Goal: Transaction & Acquisition: Purchase product/service

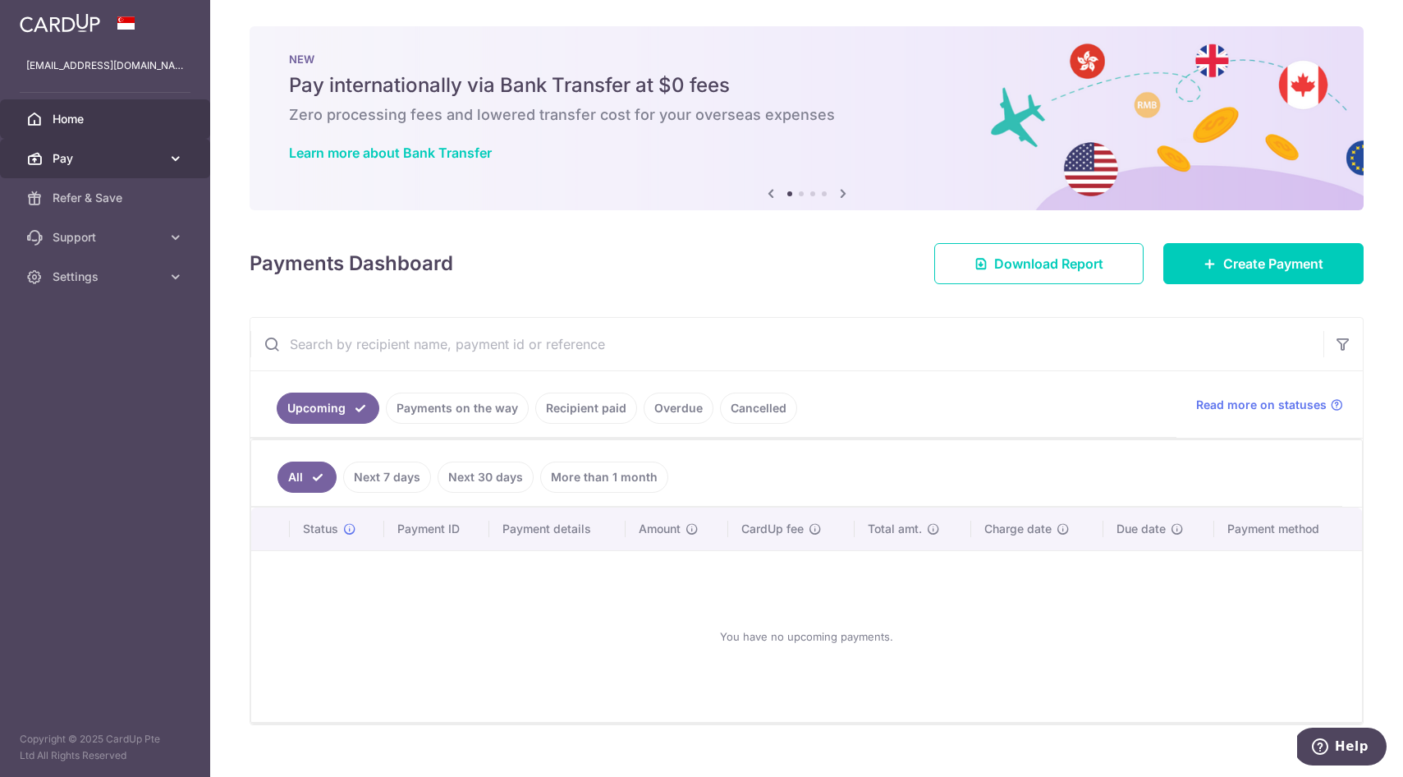
click at [110, 163] on span "Pay" at bounding box center [107, 158] width 108 height 16
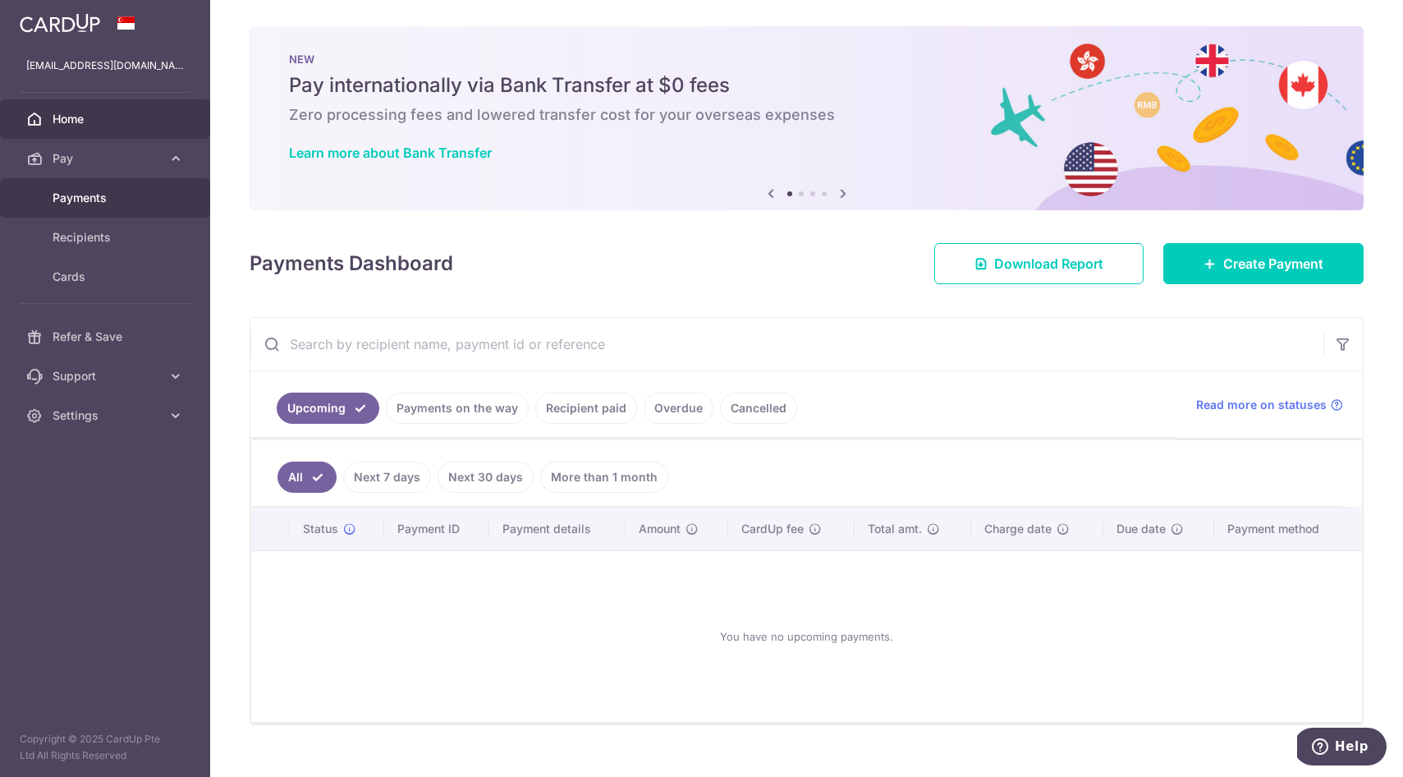
click at [117, 196] on span "Payments" at bounding box center [107, 198] width 108 height 16
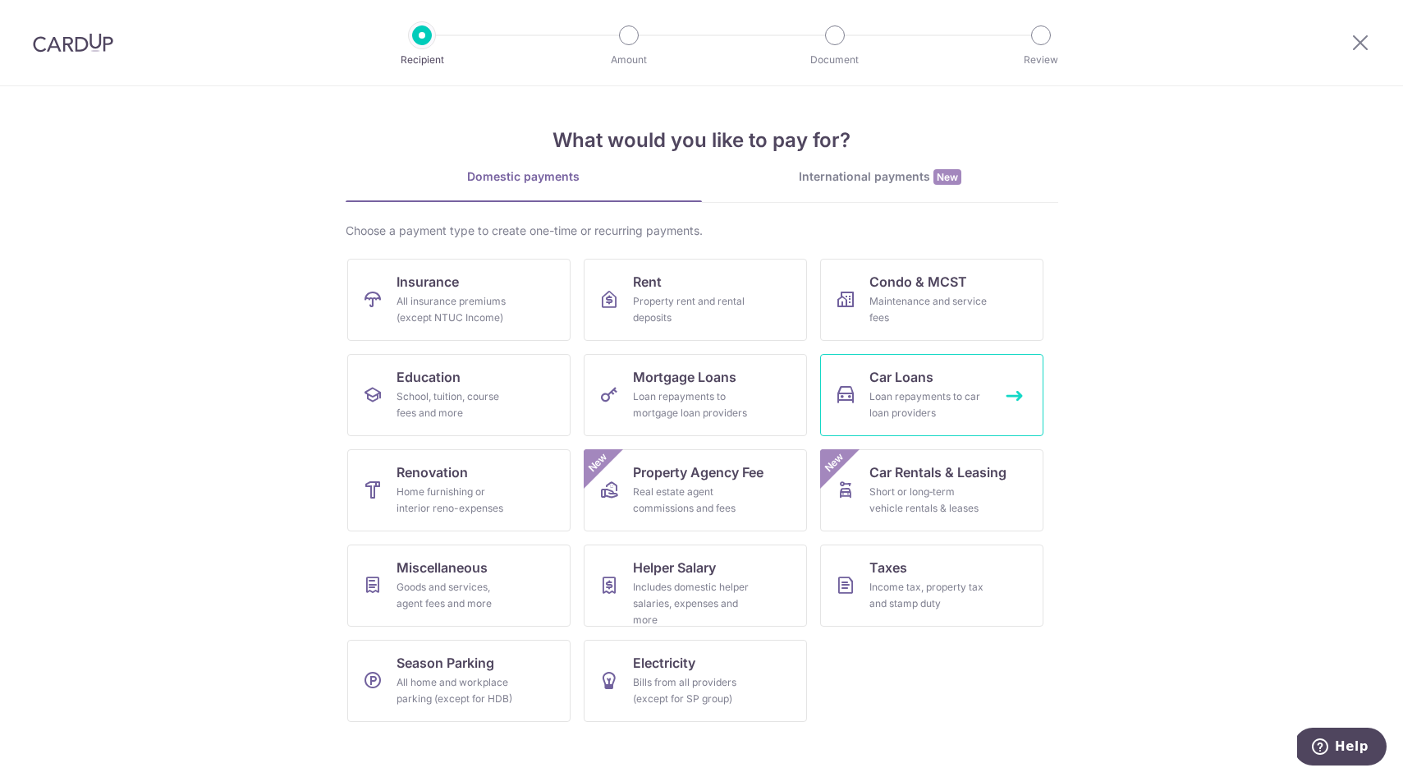
click at [947, 409] on div "Loan repayments to car loan providers" at bounding box center [928, 404] width 118 height 33
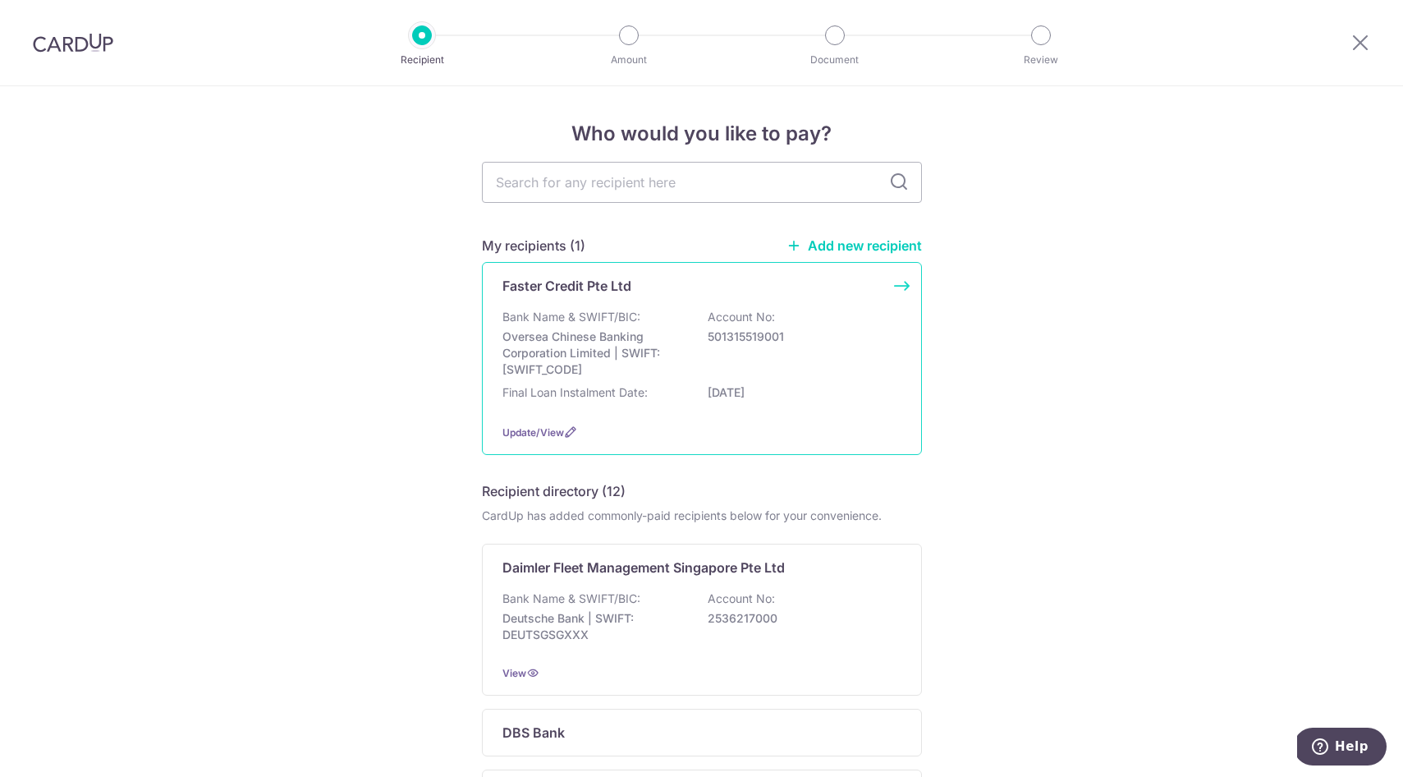
click at [873, 384] on p "[DATE]" at bounding box center [800, 392] width 184 height 16
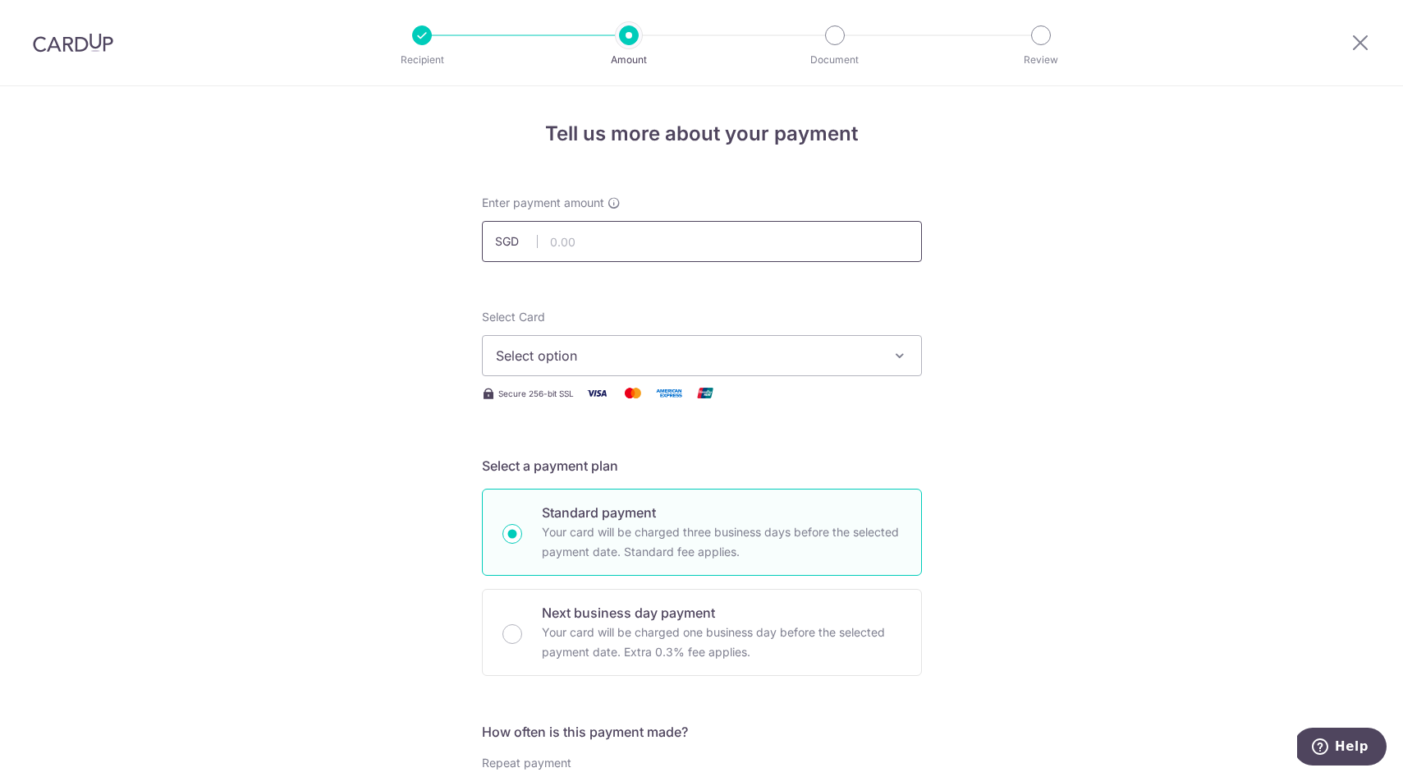
click at [712, 242] on input "text" at bounding box center [702, 241] width 440 height 41
type input "1,675.00"
click at [587, 346] on span "Select option" at bounding box center [687, 356] width 383 height 20
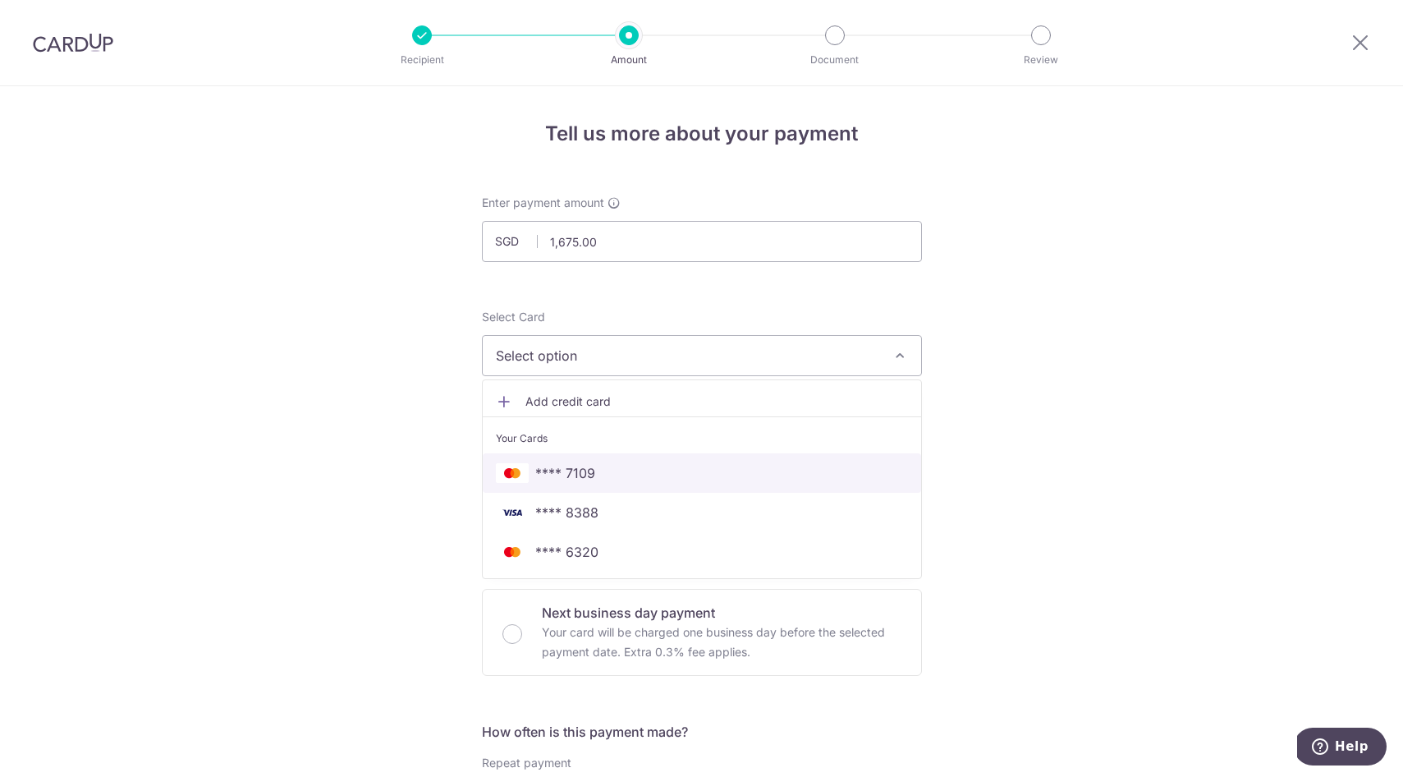
click at [600, 475] on span "**** 7109" at bounding box center [702, 473] width 412 height 20
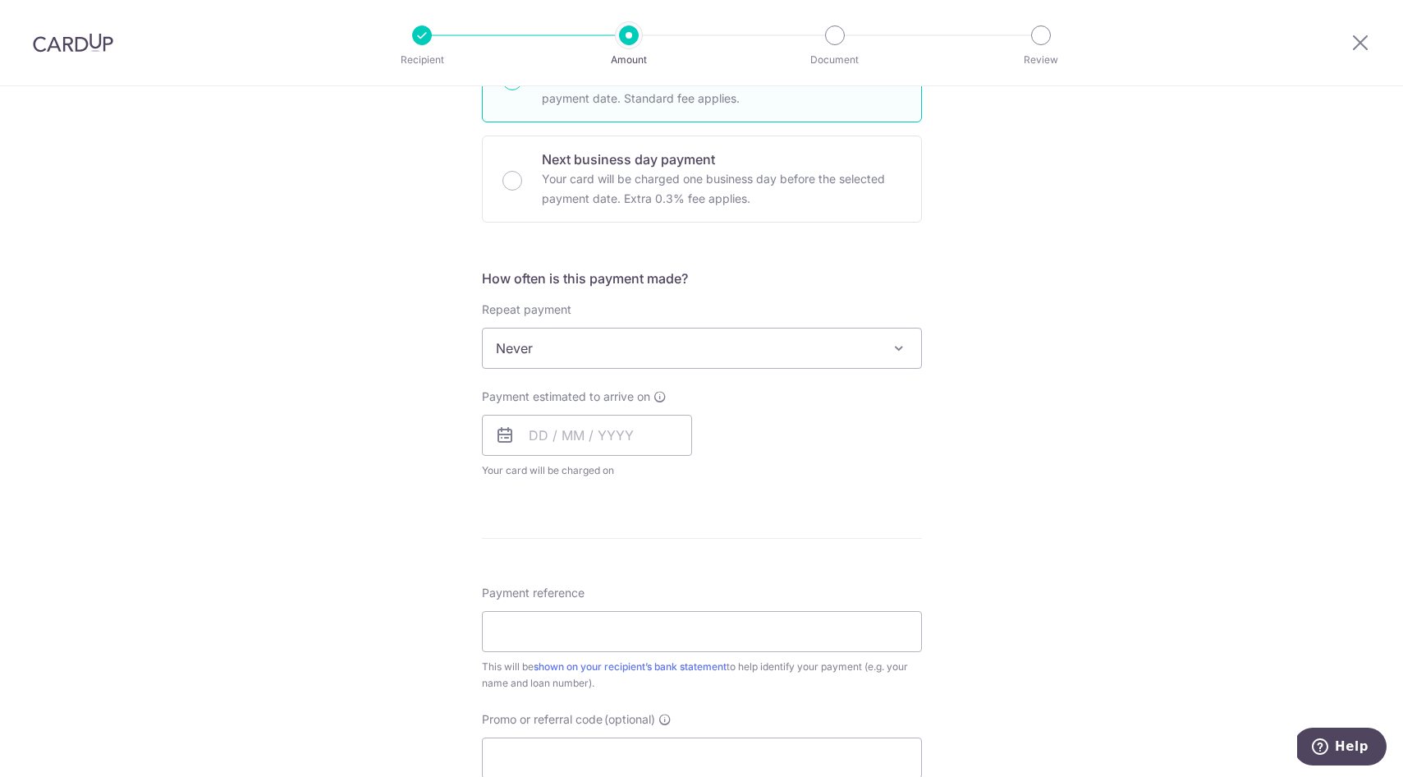
scroll to position [462, 0]
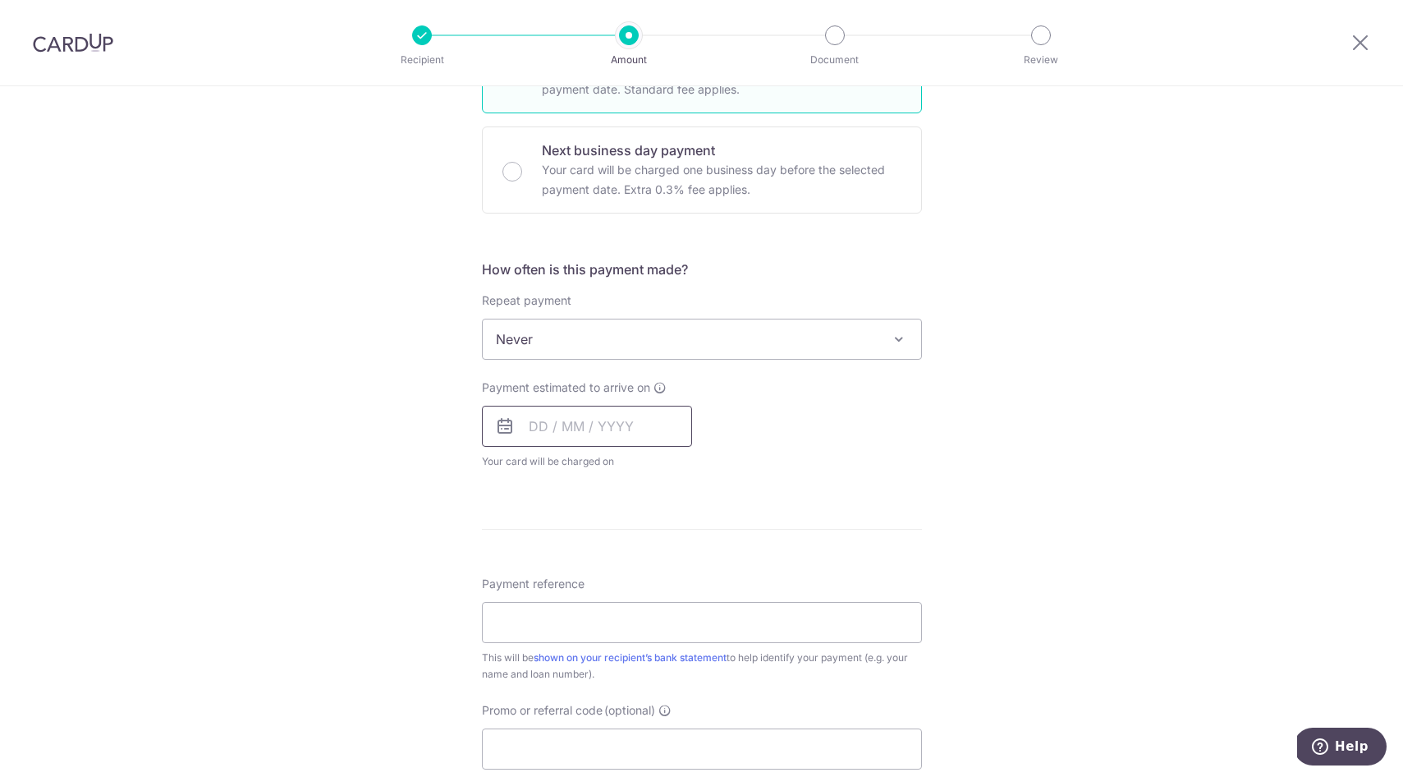
click at [569, 422] on input "text" at bounding box center [587, 426] width 210 height 41
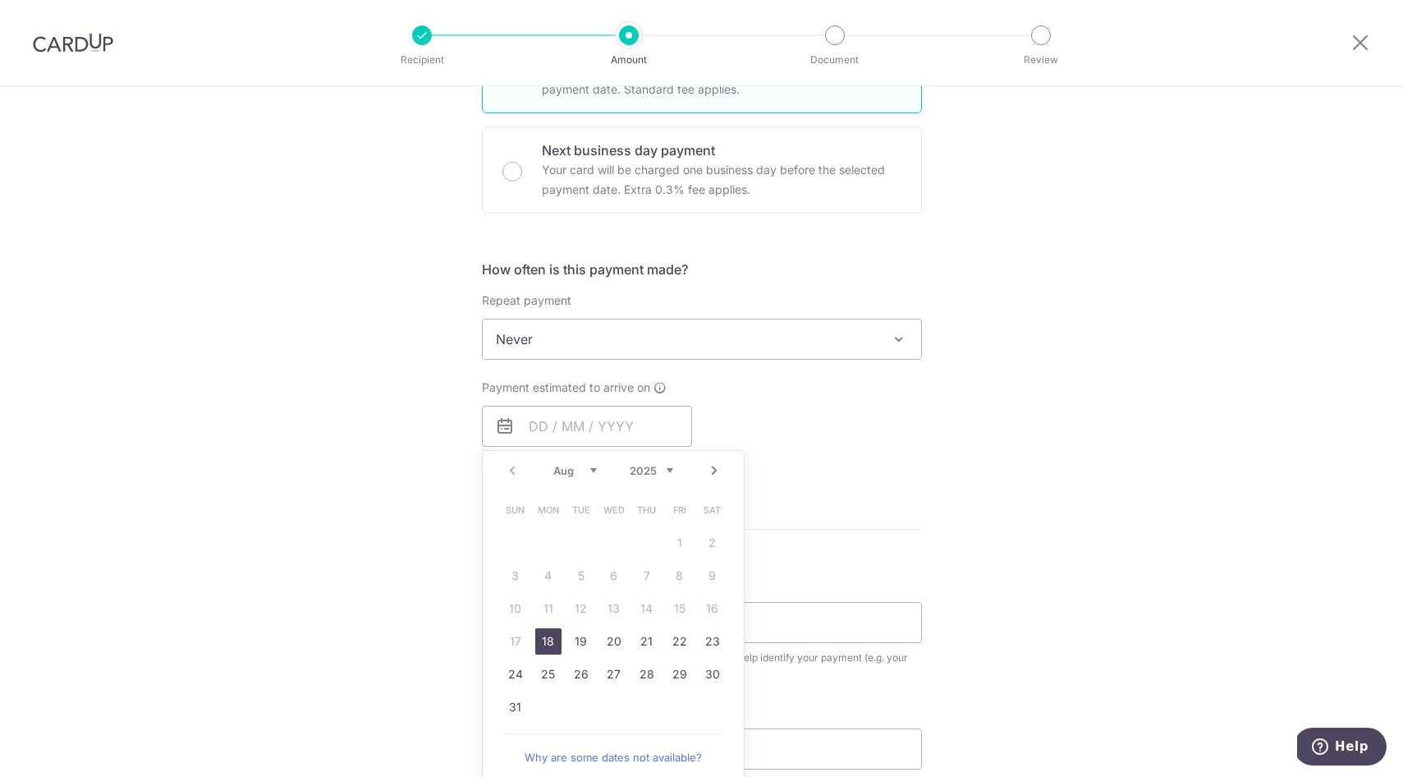
click at [545, 640] on link "18" at bounding box center [548, 641] width 26 height 26
type input "18/08/2025"
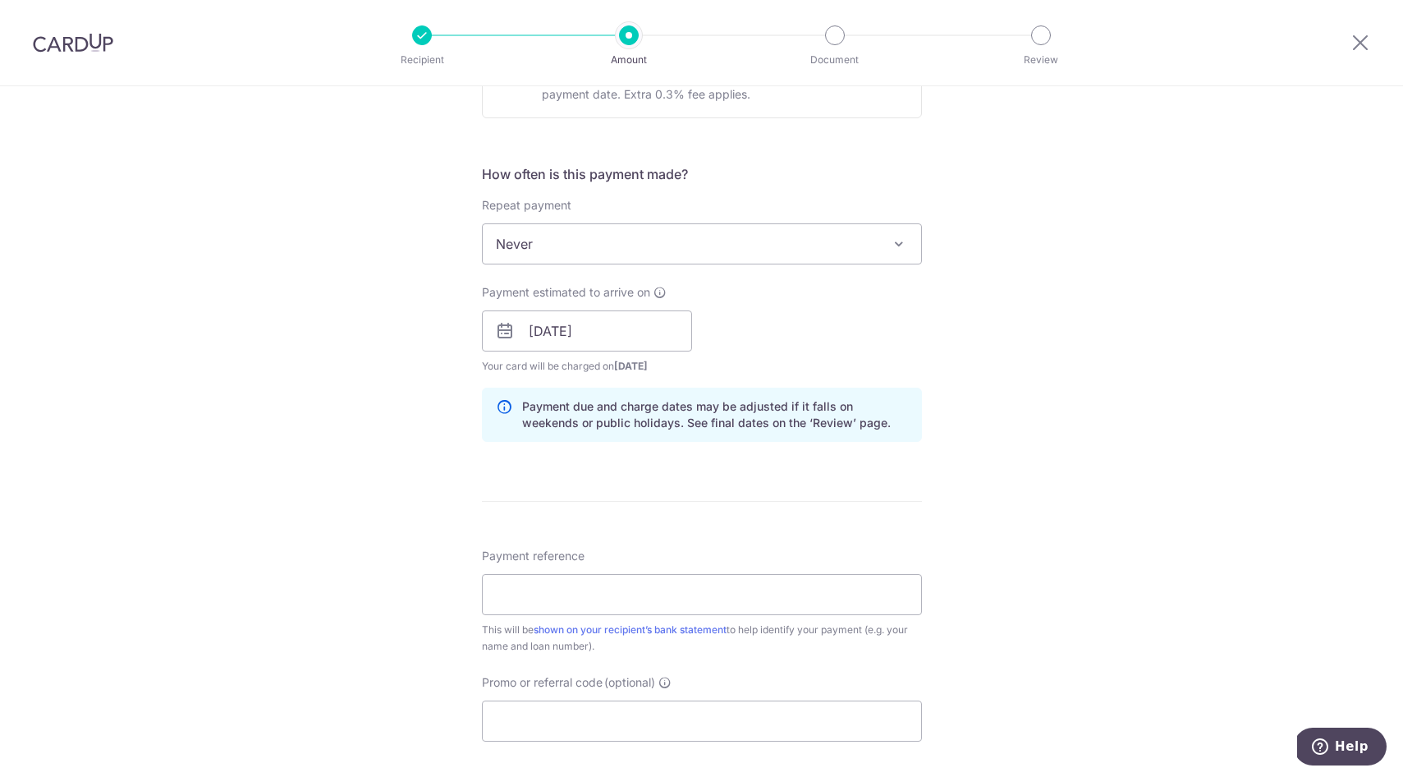
scroll to position [560, 0]
click at [555, 590] on input "Payment reference" at bounding box center [702, 591] width 440 height 41
type input "SNU6495P"
click at [369, 660] on div "Tell us more about your payment Enter payment amount SGD 1,675.00 1675.00 Selec…" at bounding box center [701, 302] width 1403 height 1552
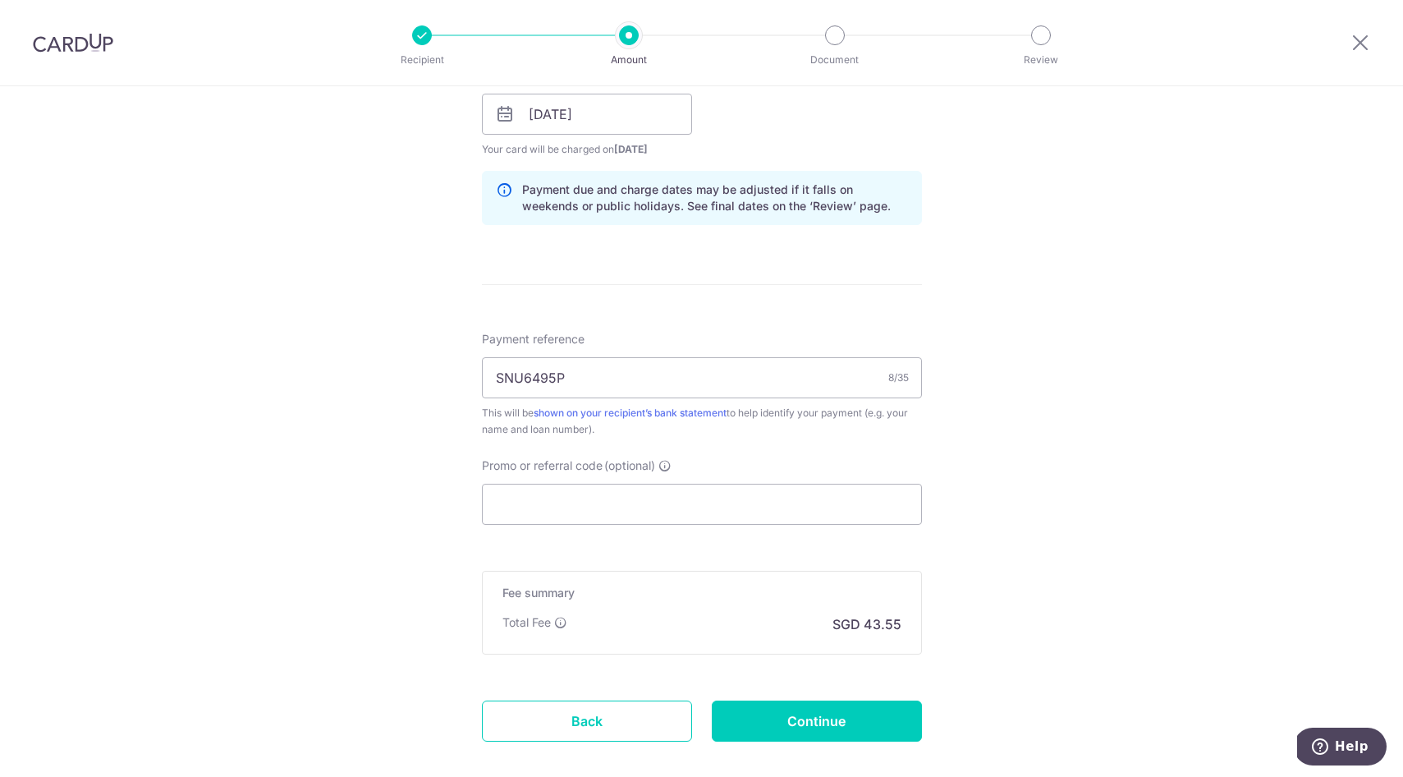
scroll to position [775, 0]
click at [581, 510] on input "Promo or referral code (optional)" at bounding box center [702, 503] width 440 height 41
click at [593, 510] on input "Promo or referral code (optional)" at bounding box center [702, 503] width 440 height 41
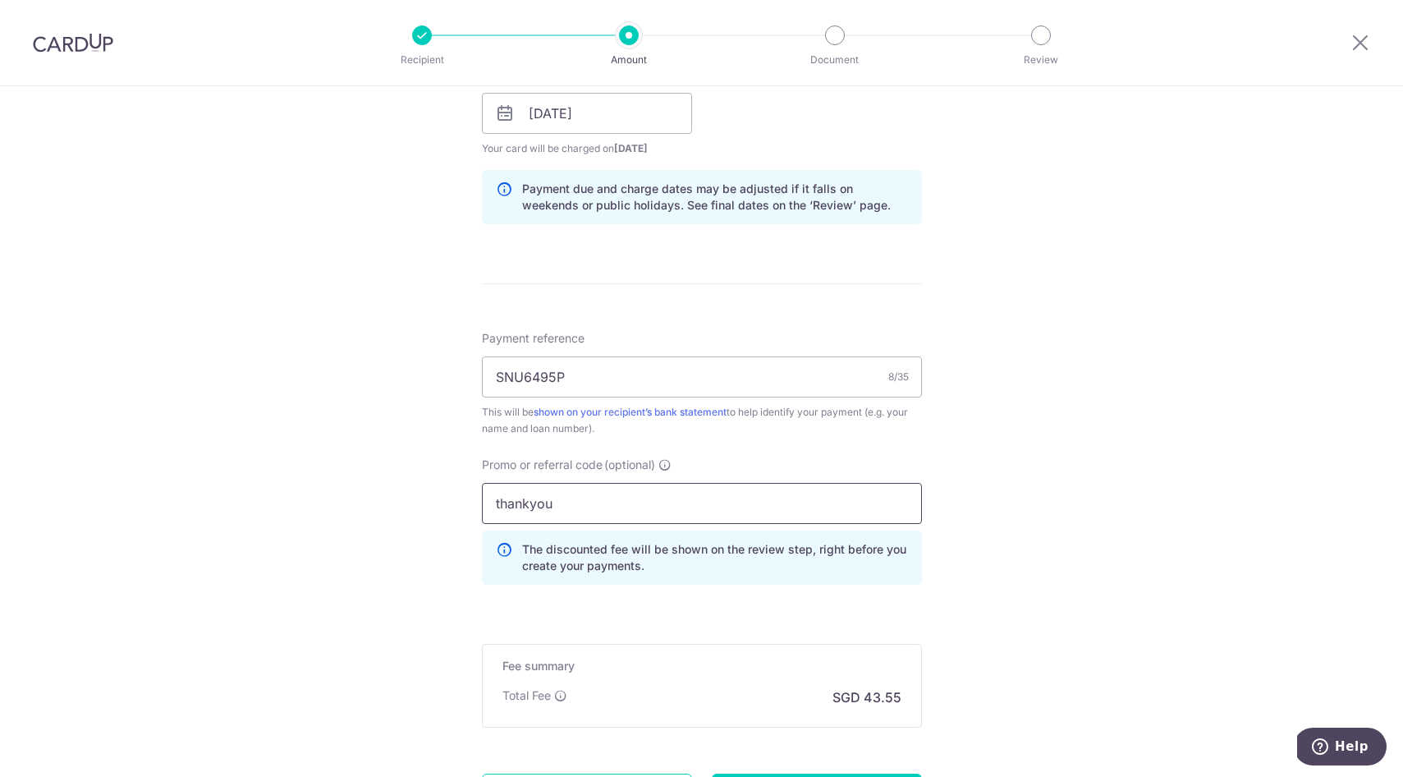
type input "thankyou"
click at [456, 579] on div "Tell us more about your payment Enter payment amount SGD 1,675.00 1675.00 Selec…" at bounding box center [701, 124] width 1403 height 1626
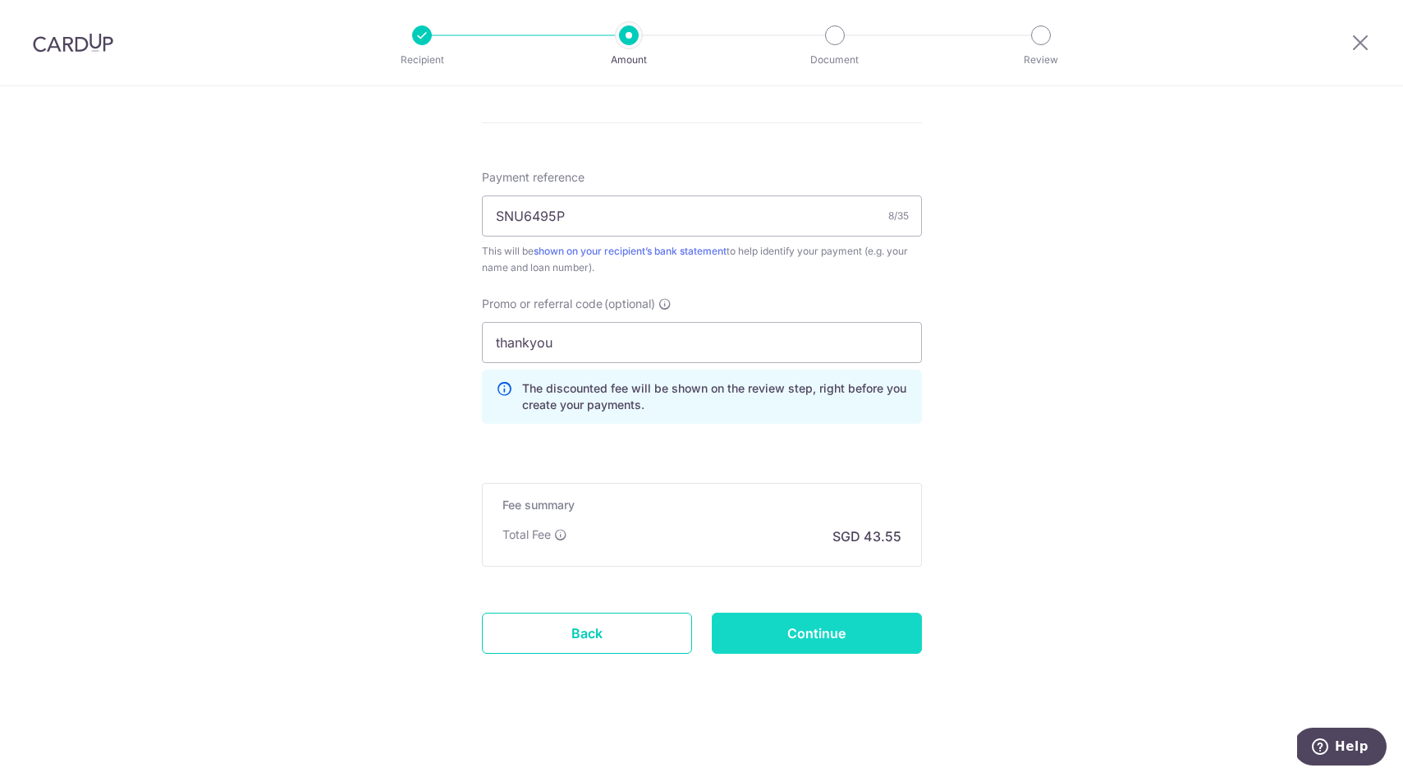
click at [814, 631] on input "Continue" at bounding box center [817, 632] width 210 height 41
type input "Create Schedule"
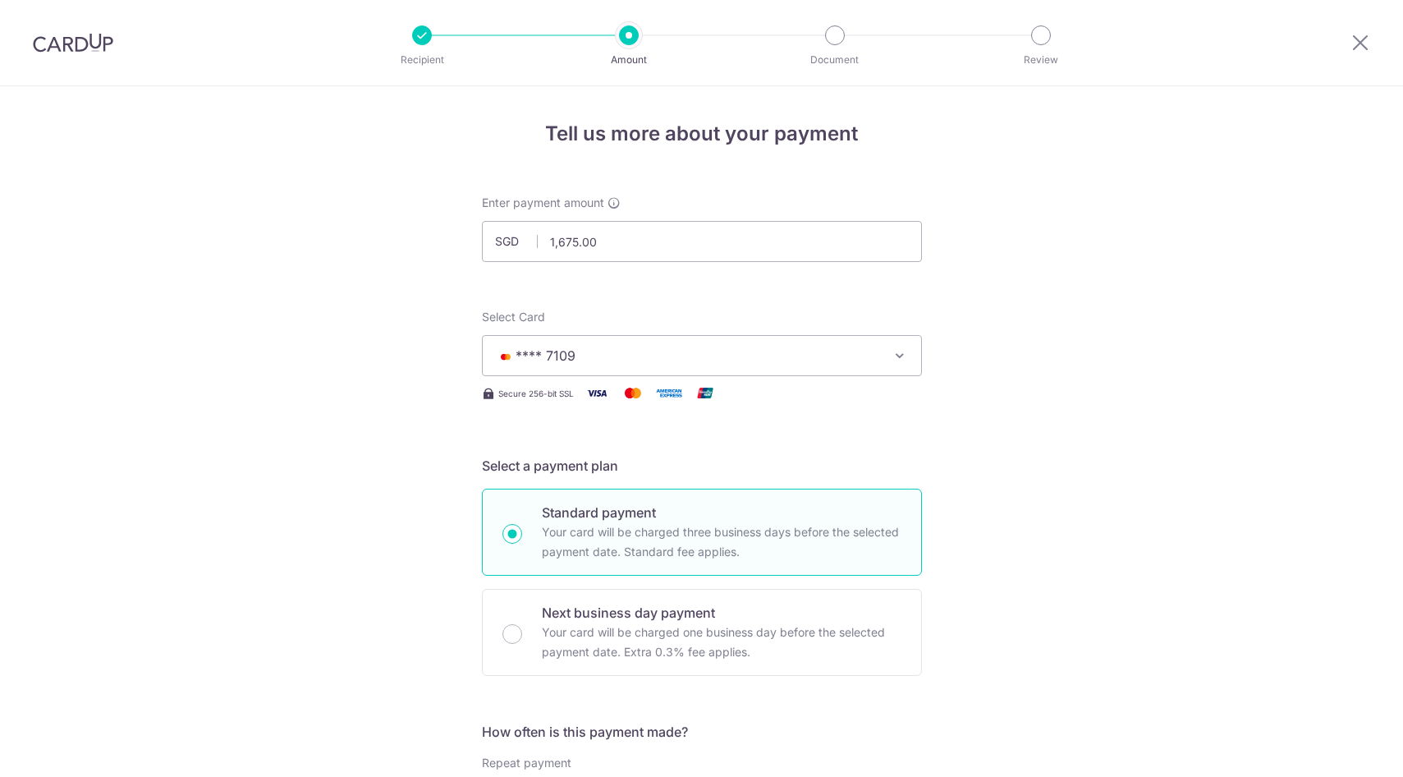
scroll to position [959, 0]
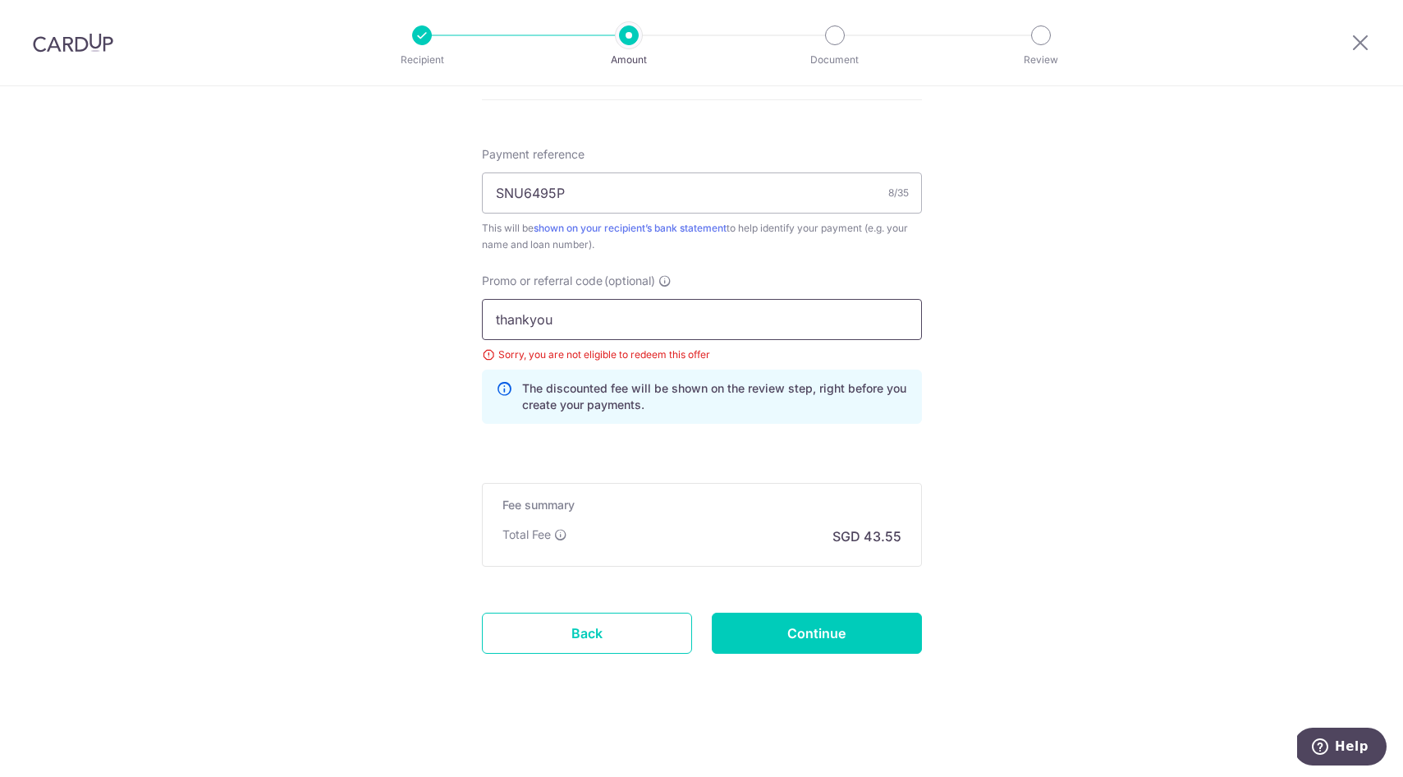
click at [786, 321] on input "thankyou" at bounding box center [702, 319] width 440 height 41
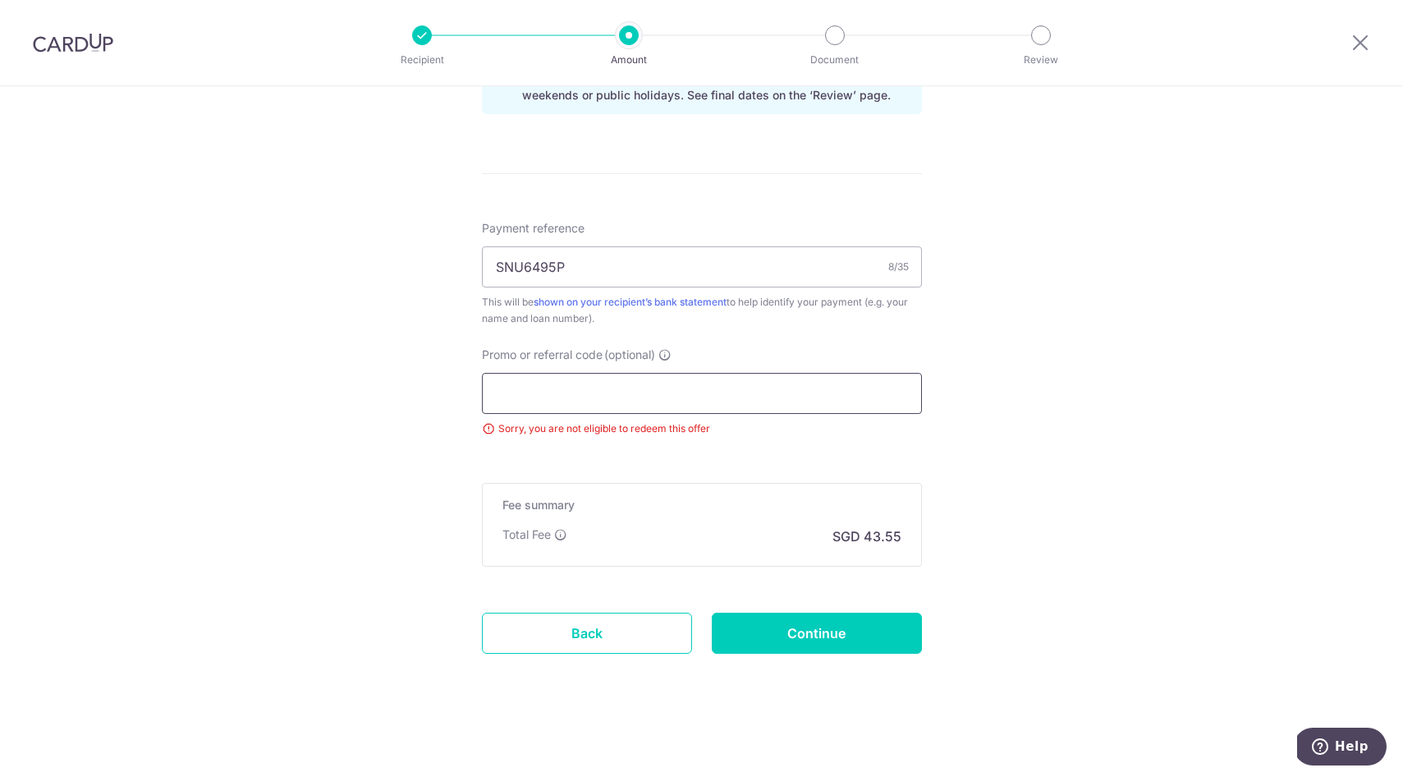
scroll to position [885, 0]
click at [818, 640] on input "Continue" at bounding box center [817, 632] width 210 height 41
type input "Update Schedule"
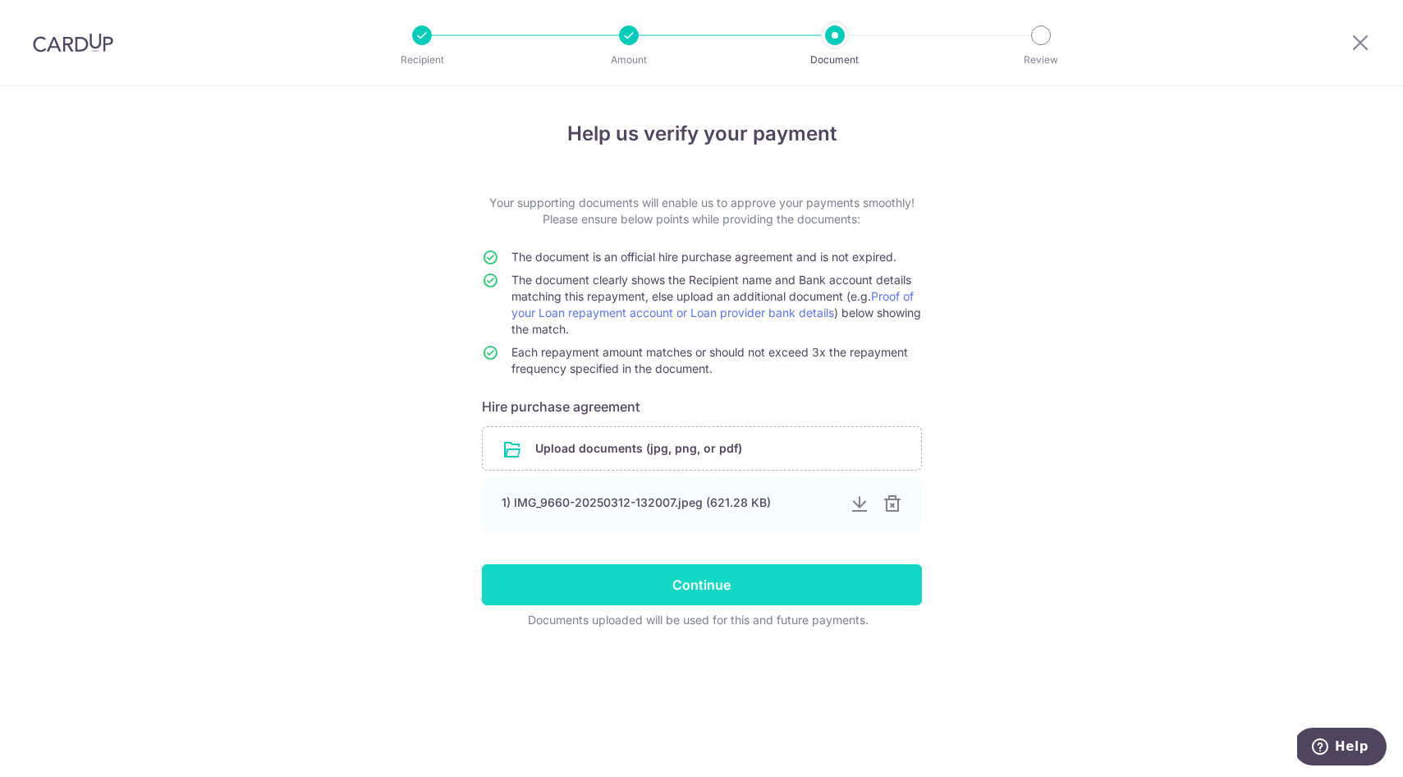
click at [741, 603] on form "Your supporting documents will enable us to approve your payments smoothly! Ple…" at bounding box center [702, 411] width 440 height 433
click at [740, 597] on input "Continue" at bounding box center [702, 584] width 440 height 41
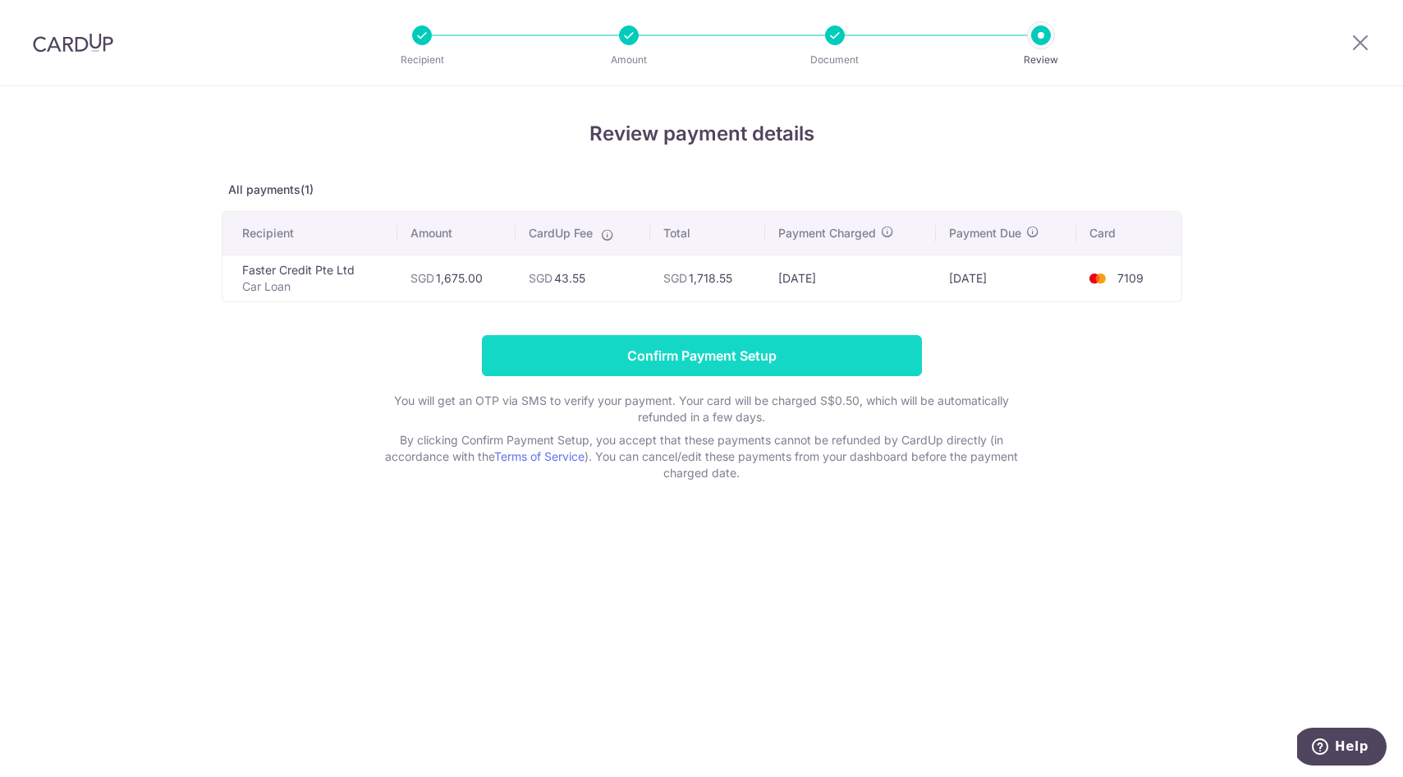
click at [671, 357] on input "Confirm Payment Setup" at bounding box center [702, 355] width 440 height 41
